Goal: Transaction & Acquisition: Purchase product/service

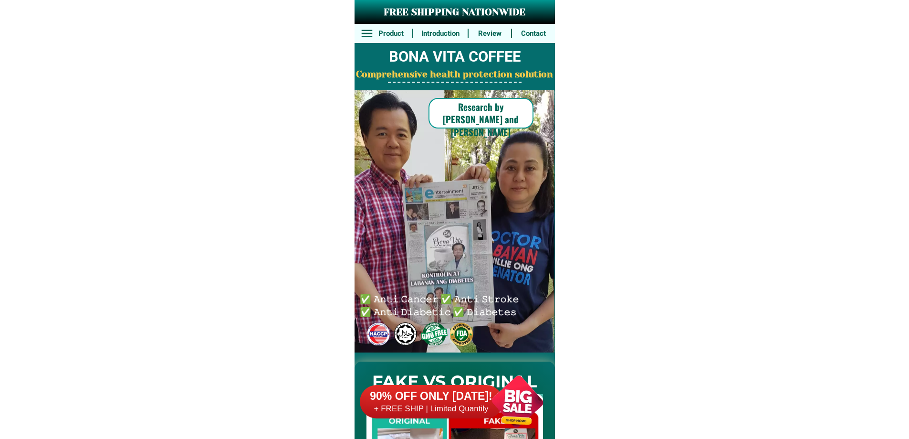
click at [503, 330] on div at bounding box center [449, 221] width 249 height 263
click at [498, 375] on div at bounding box center [517, 401] width 75 height 75
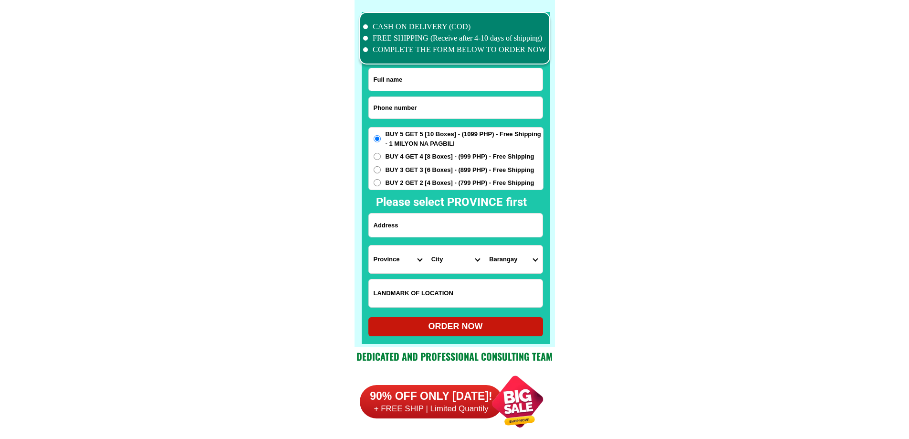
scroll to position [7420, 0]
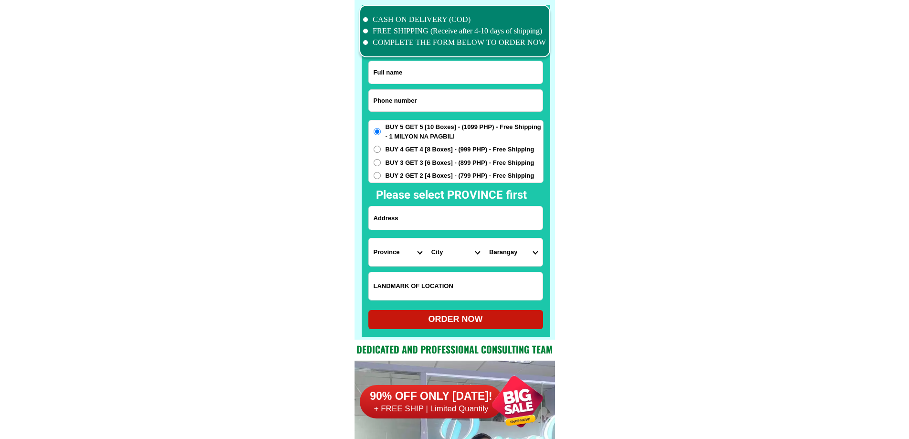
click at [430, 111] on input "Input phone_number" at bounding box center [456, 100] width 174 height 21
paste input "09549944742"
type input "09549944742"
click at [410, 65] on input "Input full_name" at bounding box center [456, 72] width 174 height 22
paste input "[PERSON_NAME]"
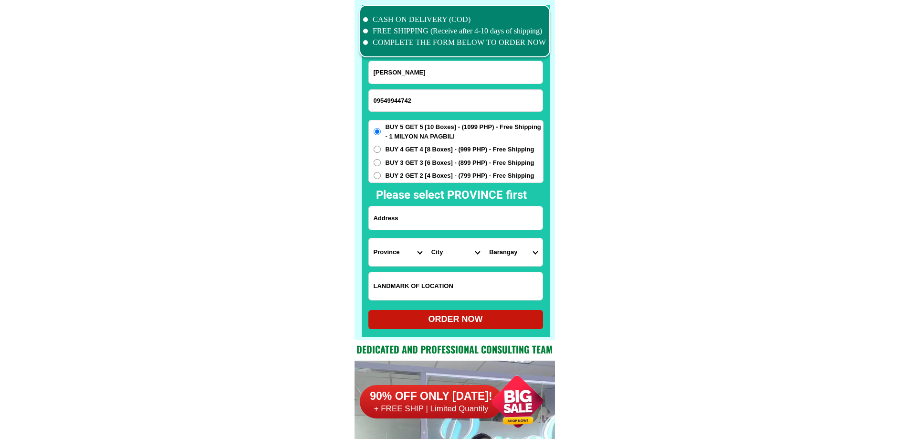
type input "[PERSON_NAME]"
click at [390, 220] on input "Input address" at bounding box center [456, 217] width 174 height 23
paste input "P_2 Bonifacio, Pob. [GEOGRAPHIC_DATA][PERSON_NAME], [GEOGRAPHIC_DATA]"
type input "P_2 Bonifacio, Pob. [GEOGRAPHIC_DATA][PERSON_NAME], [GEOGRAPHIC_DATA]"
click at [431, 286] on input "Input LANDMARKOFLOCATION" at bounding box center [456, 286] width 174 height 28
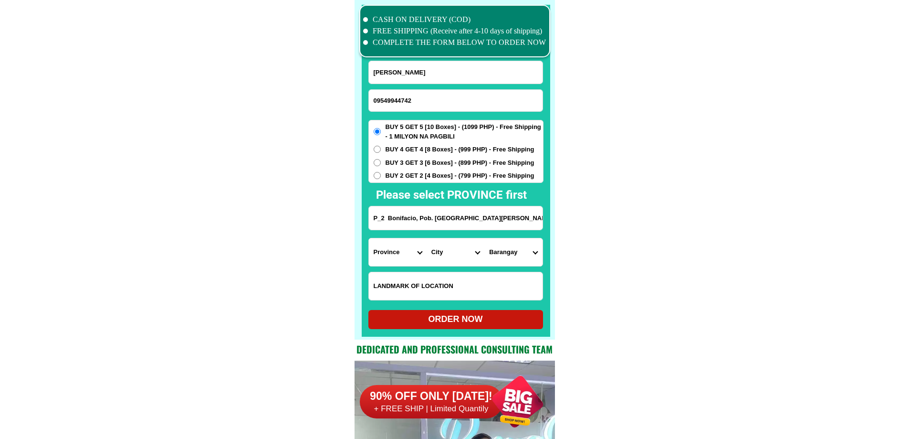
paste input "near [GEOGRAPHIC_DATA][PERSON_NAME]. School"
type input "near [GEOGRAPHIC_DATA][PERSON_NAME]. School"
click at [391, 249] on select "Province [GEOGRAPHIC_DATA] [GEOGRAPHIC_DATA] [GEOGRAPHIC_DATA] [GEOGRAPHIC_DATA…" at bounding box center [398, 252] width 58 height 28
click at [391, 248] on select "Province [GEOGRAPHIC_DATA] [GEOGRAPHIC_DATA] [GEOGRAPHIC_DATA] [GEOGRAPHIC_DATA…" at bounding box center [398, 252] width 58 height 28
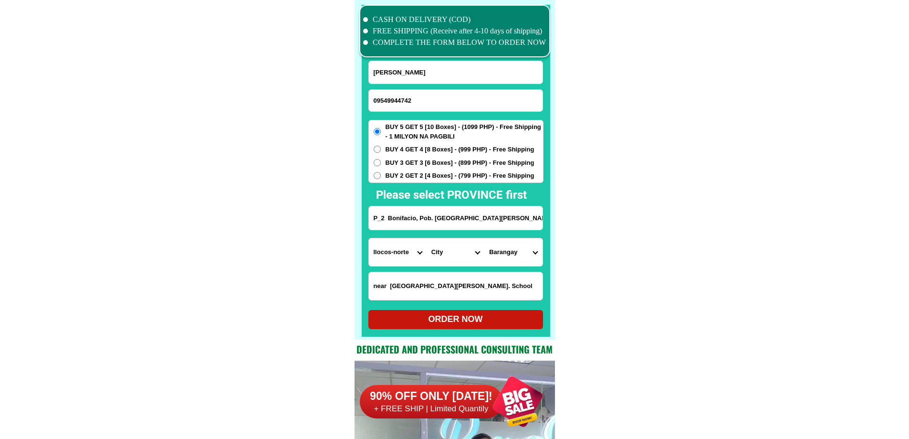
click at [391, 247] on select "Province [GEOGRAPHIC_DATA] [GEOGRAPHIC_DATA] [GEOGRAPHIC_DATA] [GEOGRAPHIC_DATA…" at bounding box center [398, 252] width 58 height 28
select select "63_640"
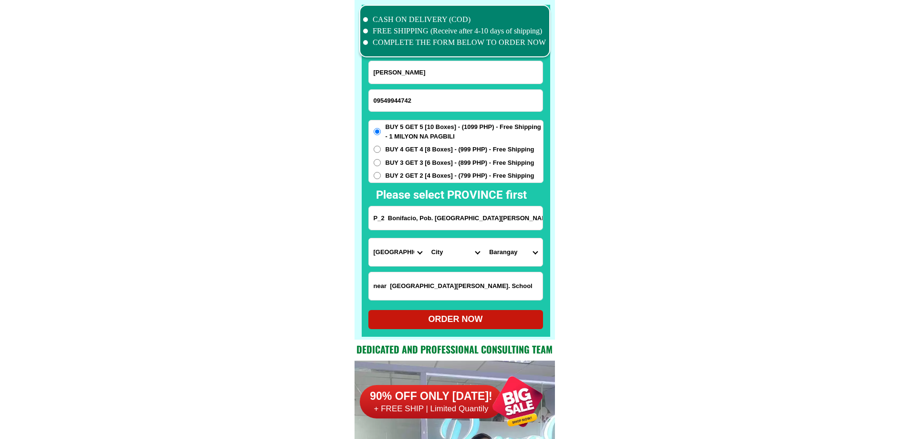
click at [446, 255] on select "City Basilisa Cagdianao [GEOGRAPHIC_DATA] [GEOGRAPHIC_DATA]-[GEOGRAPHIC_DATA] […" at bounding box center [456, 252] width 58 height 28
select select "63_6405991"
click at [427, 238] on select "City Basilisa Cagdianao [GEOGRAPHIC_DATA] [GEOGRAPHIC_DATA]-[GEOGRAPHIC_DATA] […" at bounding box center [456, 252] width 58 height 28
click at [517, 260] on select "Barangay [PERSON_NAME] [PERSON_NAME] ([PERSON_NAME]) [PERSON_NAME] [PERSON_NAME…" at bounding box center [513, 252] width 58 height 28
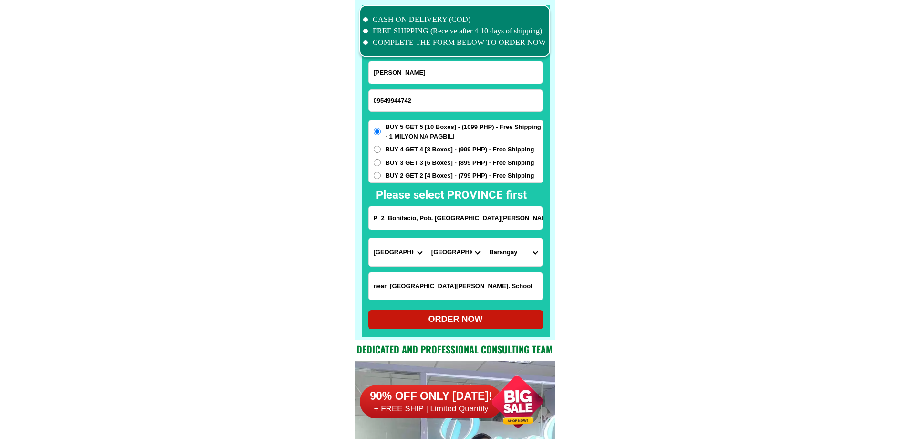
click at [517, 258] on select "Barangay [PERSON_NAME] [PERSON_NAME] ([PERSON_NAME]) [PERSON_NAME] [PERSON_NAME…" at bounding box center [513, 252] width 58 height 28
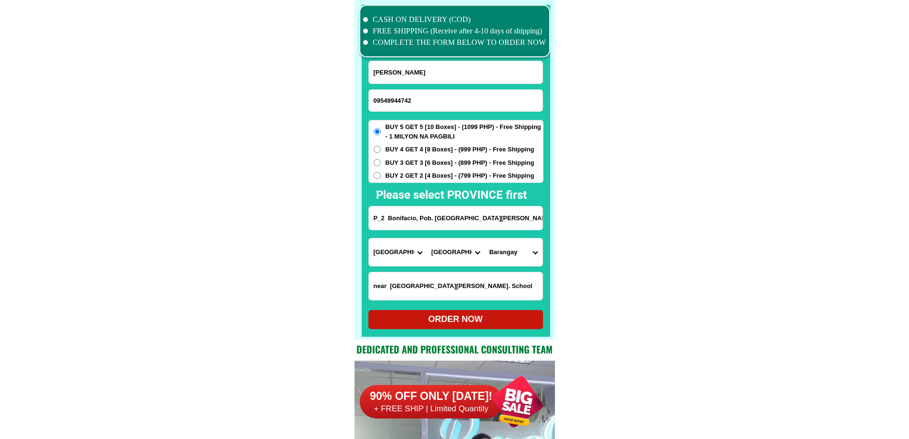
click at [458, 251] on select "City Basilisa Cagdianao [GEOGRAPHIC_DATA] [GEOGRAPHIC_DATA]-[GEOGRAPHIC_DATA] […" at bounding box center [456, 252] width 58 height 28
click at [518, 253] on select "Barangay [PERSON_NAME] [PERSON_NAME] ([PERSON_NAME]) [PERSON_NAME] [PERSON_NAME…" at bounding box center [513, 252] width 58 height 28
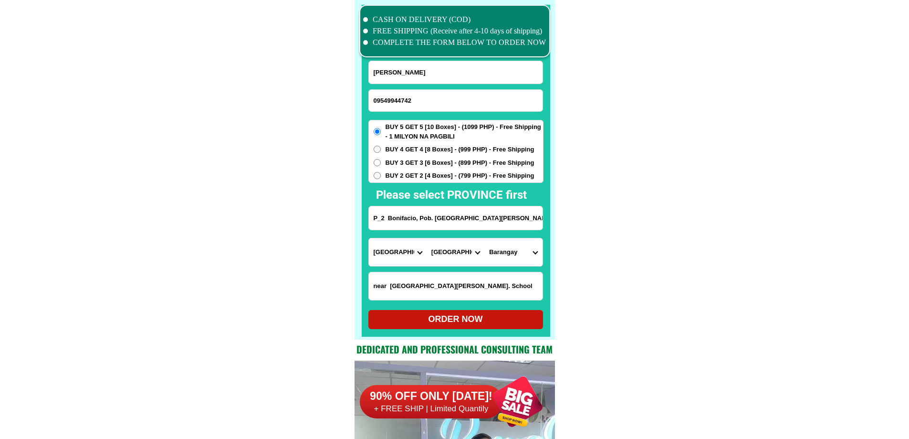
click at [490, 216] on input "P_2 Bonifacio, Pob. [GEOGRAPHIC_DATA][PERSON_NAME], [GEOGRAPHIC_DATA]" at bounding box center [456, 217] width 174 height 23
click at [524, 249] on select "Barangay [PERSON_NAME] [PERSON_NAME] ([PERSON_NAME]) [PERSON_NAME] [PERSON_NAME…" at bounding box center [513, 252] width 58 height 28
select select "63_64059917307"
click at [444, 317] on div "ORDER NOW" at bounding box center [455, 319] width 175 height 13
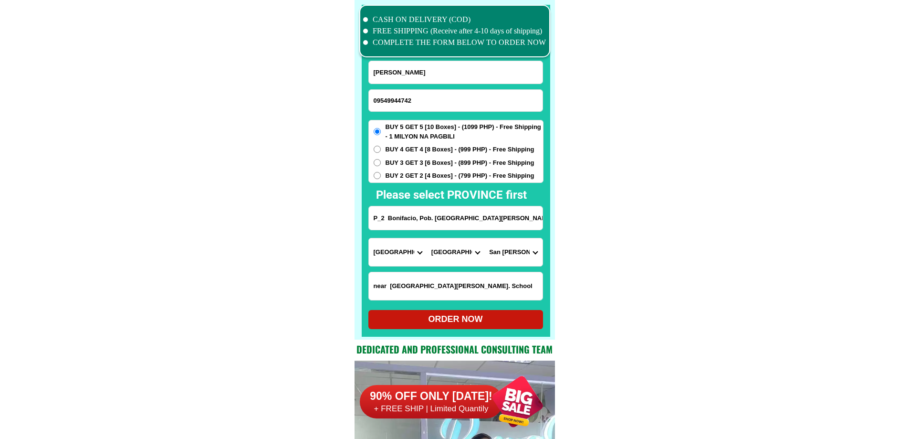
radio input "true"
